Goal: Find specific page/section: Find specific page/section

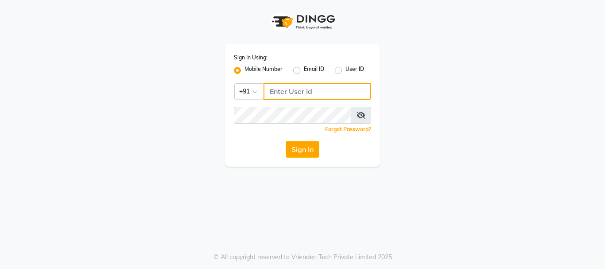
click at [288, 88] on input "Username" at bounding box center [318, 91] width 108 height 17
type input "9923903540"
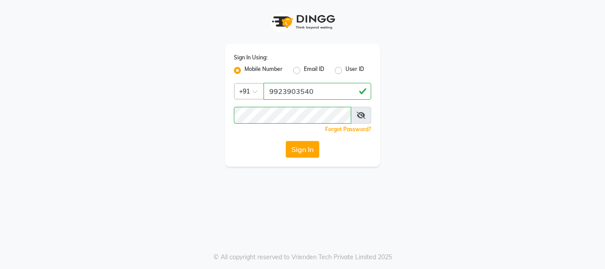
click at [312, 152] on button "Sign In" at bounding box center [303, 149] width 34 height 17
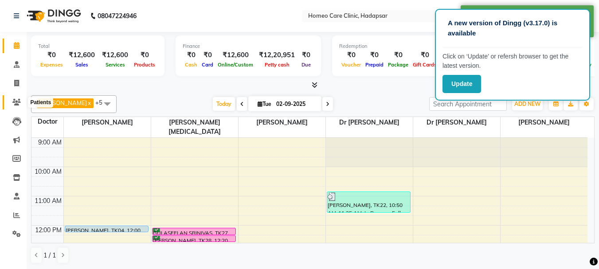
click at [16, 101] on icon at bounding box center [16, 102] width 8 height 7
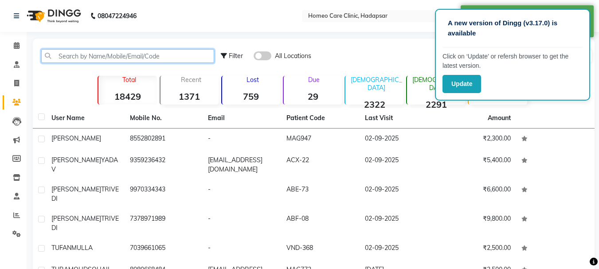
click at [93, 58] on input "text" at bounding box center [127, 56] width 173 height 14
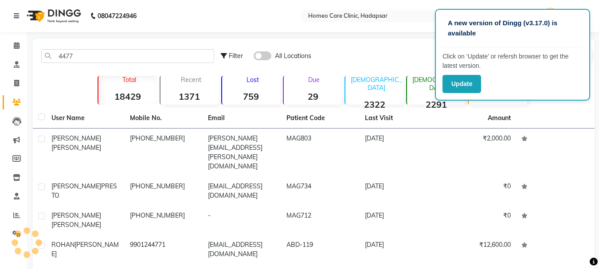
click at [145, 206] on td "[PHONE_NUMBER]" at bounding box center [163, 220] width 78 height 29
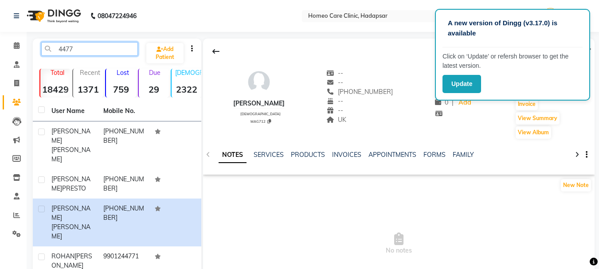
click at [87, 46] on input "4477" at bounding box center [89, 49] width 97 height 14
type input "4"
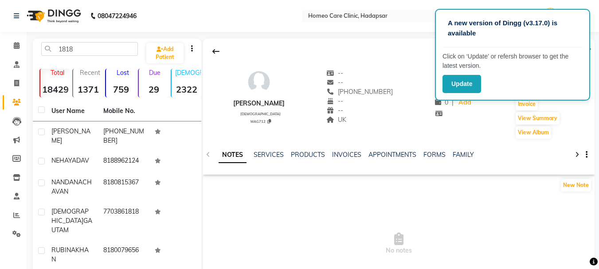
click at [72, 138] on td "[PERSON_NAME]" at bounding box center [72, 135] width 52 height 29
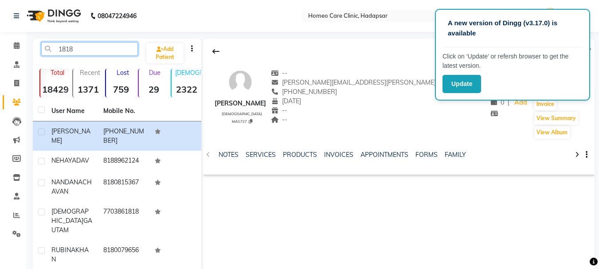
click at [78, 51] on input "1818" at bounding box center [89, 49] width 97 height 14
type input "1"
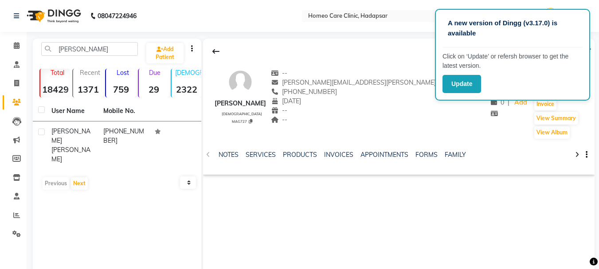
click at [100, 132] on td "[PHONE_NUMBER]" at bounding box center [124, 145] width 52 height 48
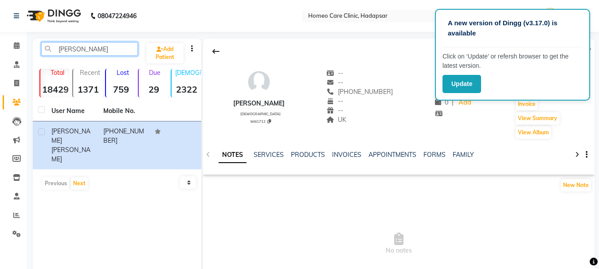
click at [89, 51] on input "[PERSON_NAME]" at bounding box center [89, 49] width 97 height 14
type input "k"
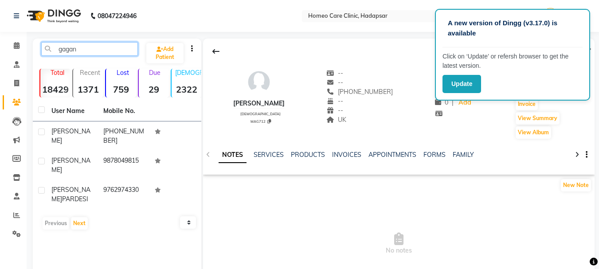
type input "gagan"
click at [72, 133] on span "[PERSON_NAME]" at bounding box center [70, 135] width 39 height 17
